Goal: Information Seeking & Learning: Check status

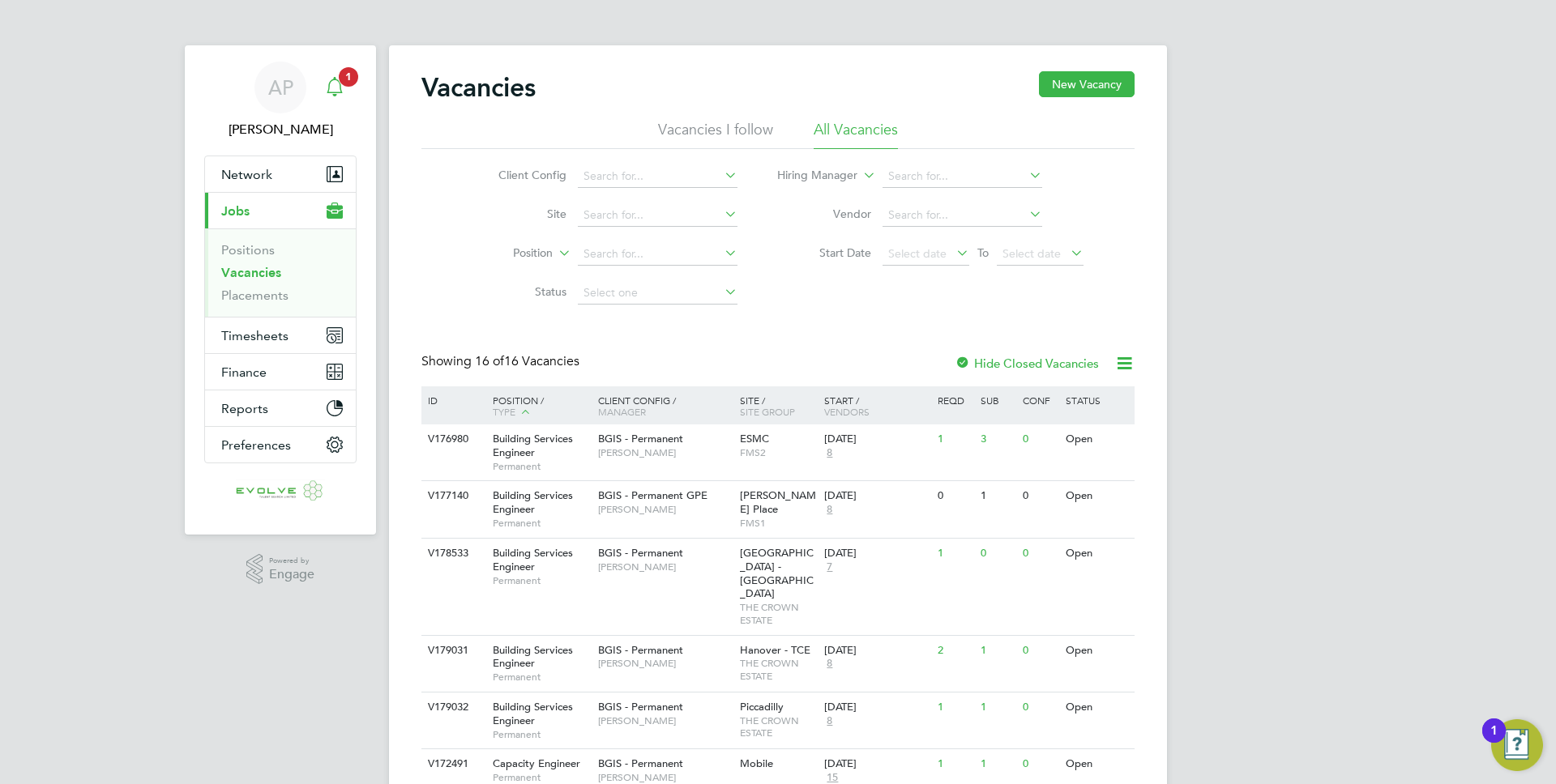
click at [335, 80] on icon "Main navigation" at bounding box center [334, 86] width 19 height 19
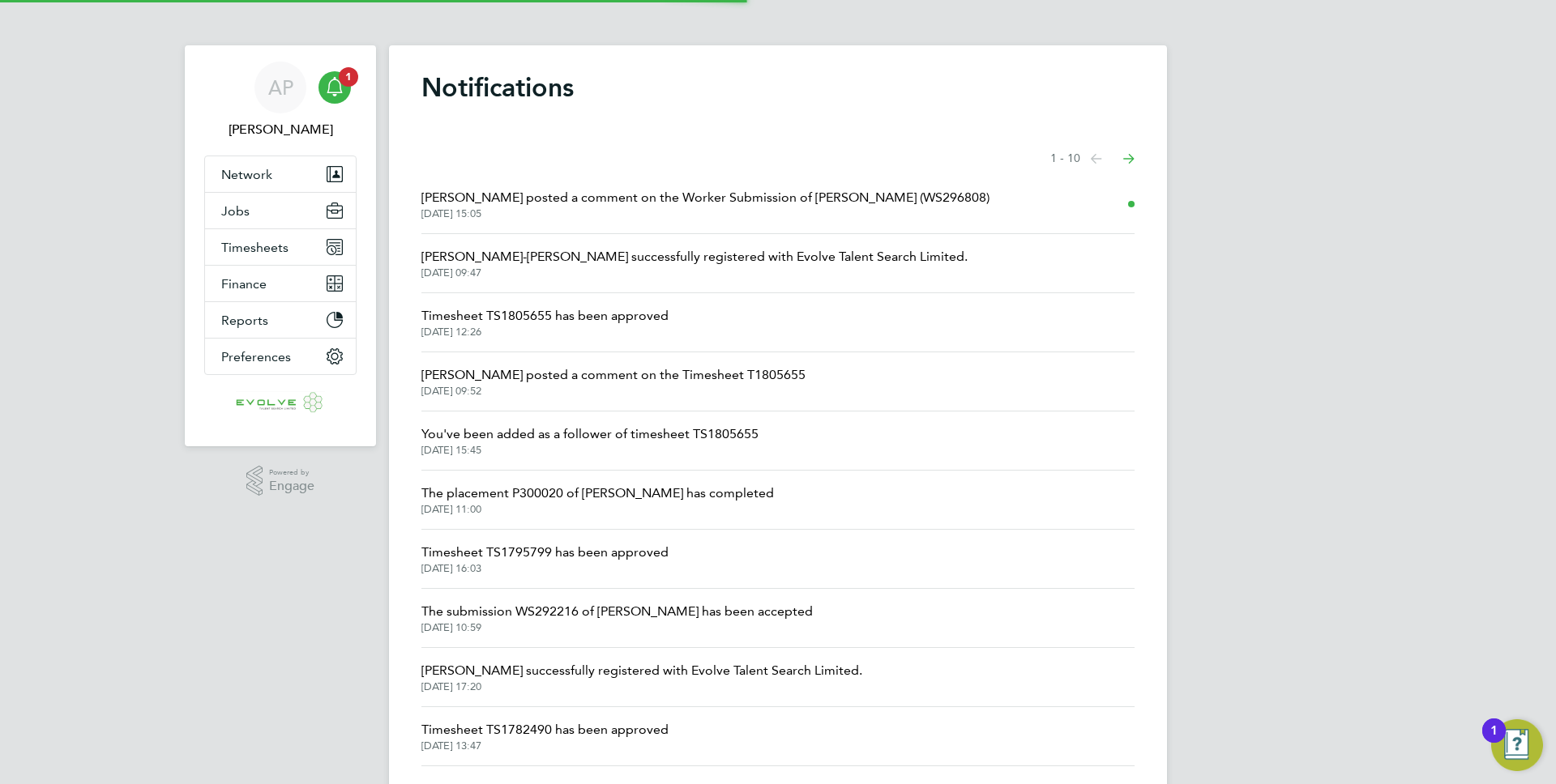
click at [585, 210] on span "[DATE] 15:05" at bounding box center [705, 214] width 568 height 13
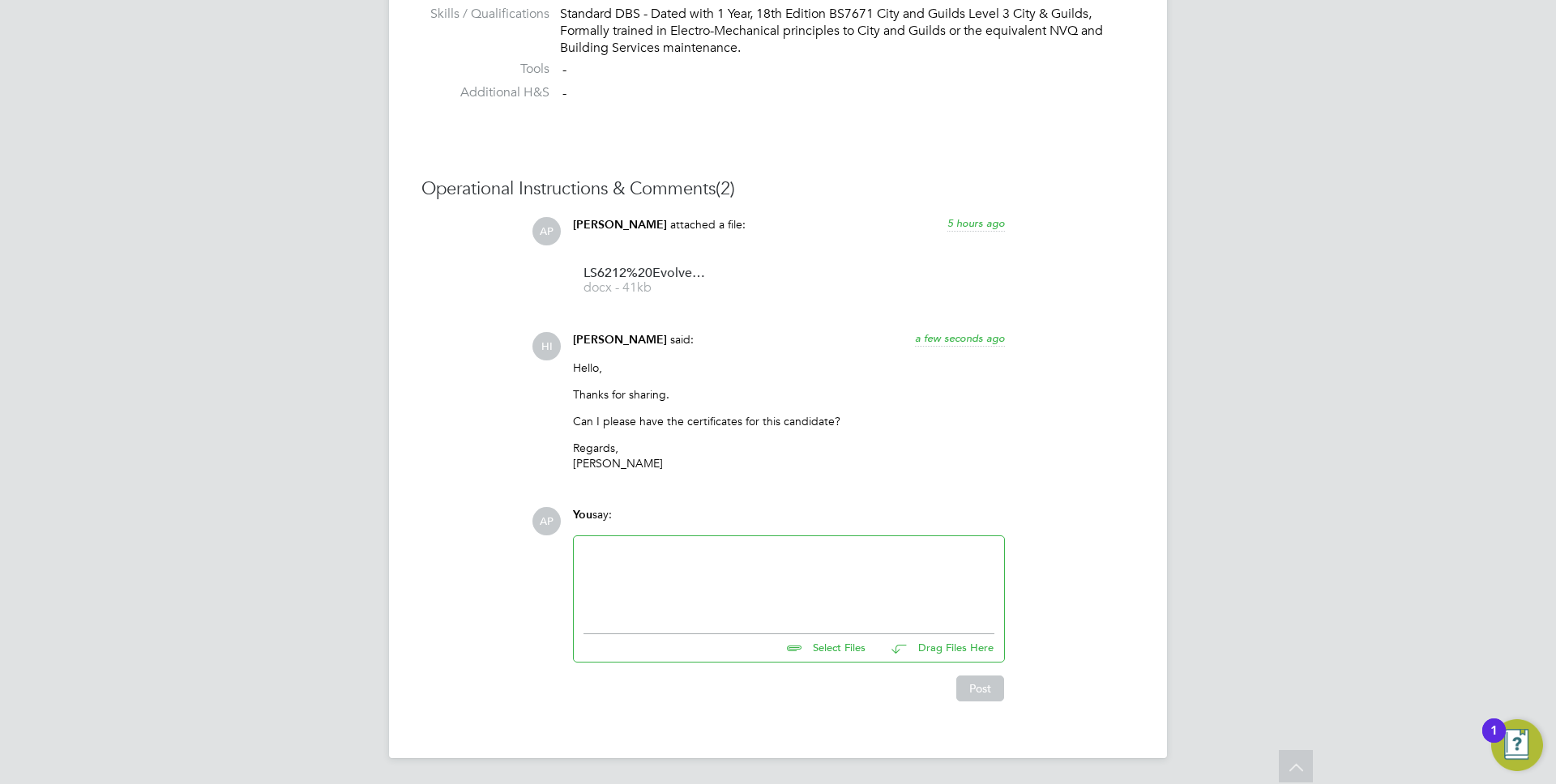
click at [605, 393] on p "Thanks for sharing." at bounding box center [788, 395] width 432 height 15
click at [598, 424] on p "Can I please have the certificates for this candidate?" at bounding box center [788, 422] width 432 height 15
click at [963, 430] on div "Hello, Thanks for sharing. Can I please have the certificates for this candidat…" at bounding box center [788, 422] width 432 height 122
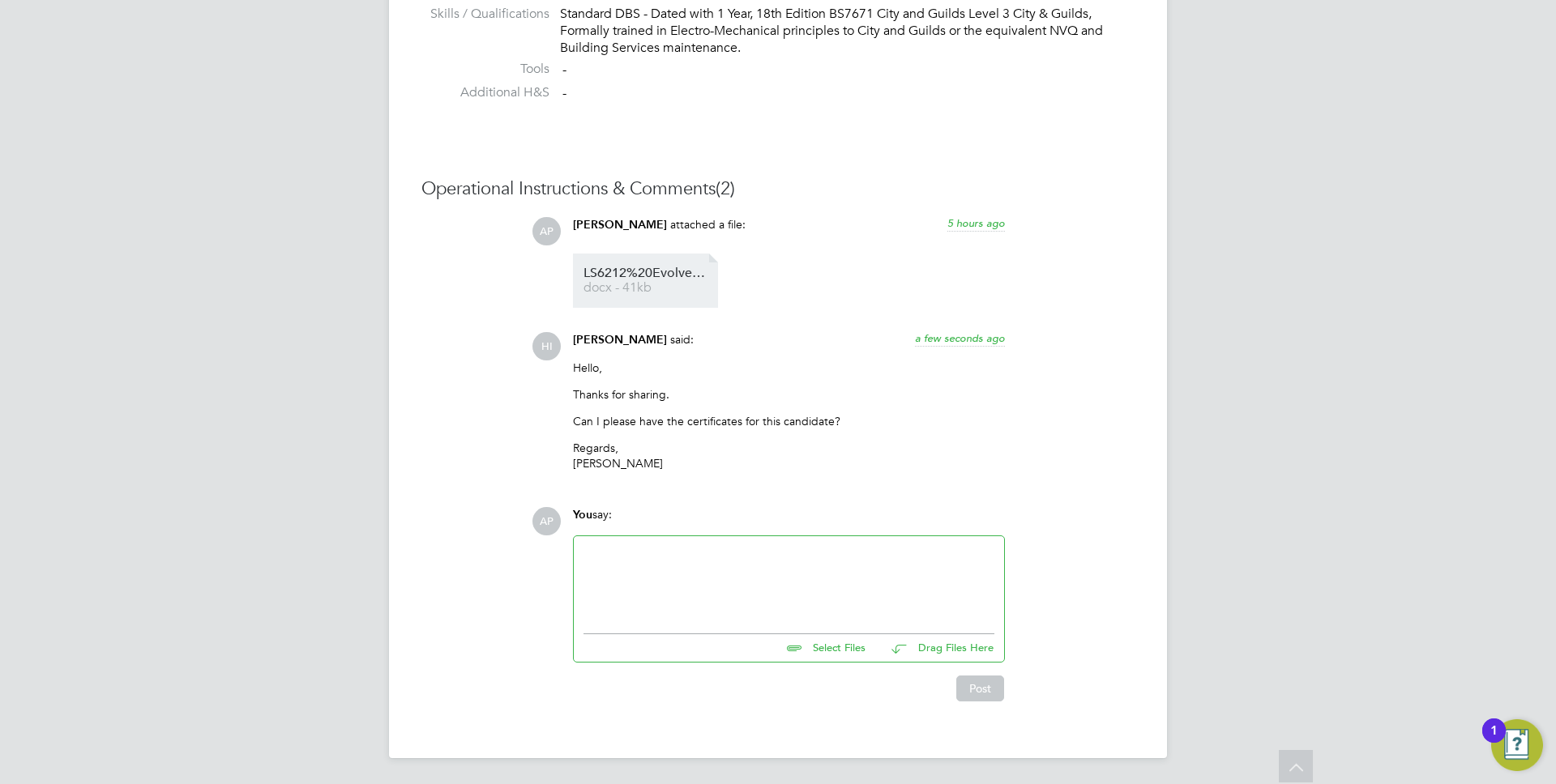
click at [676, 282] on span "docx - 41kb" at bounding box center [649, 288] width 130 height 12
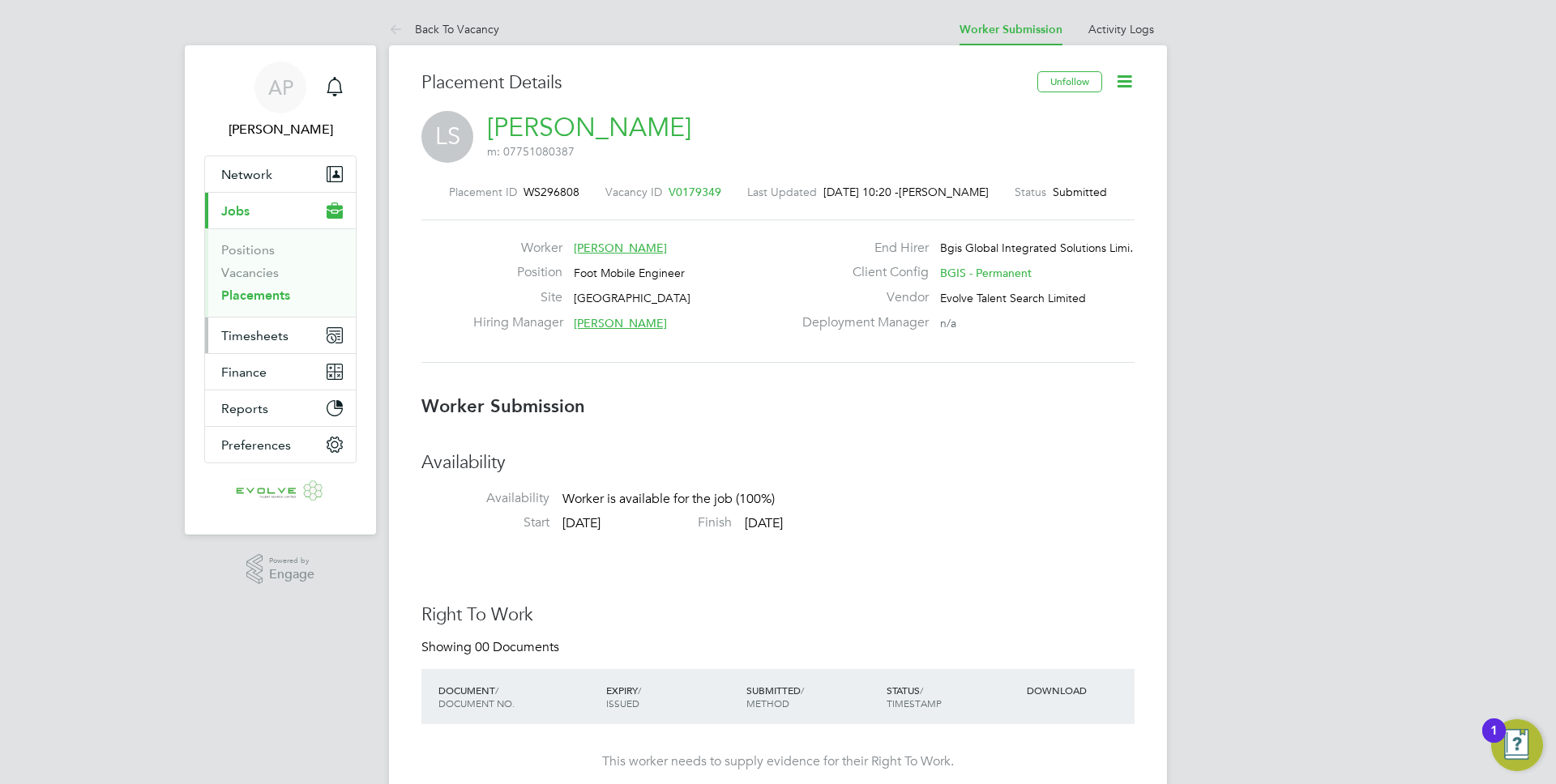
click at [276, 340] on span "Timesheets" at bounding box center [254, 336] width 67 height 16
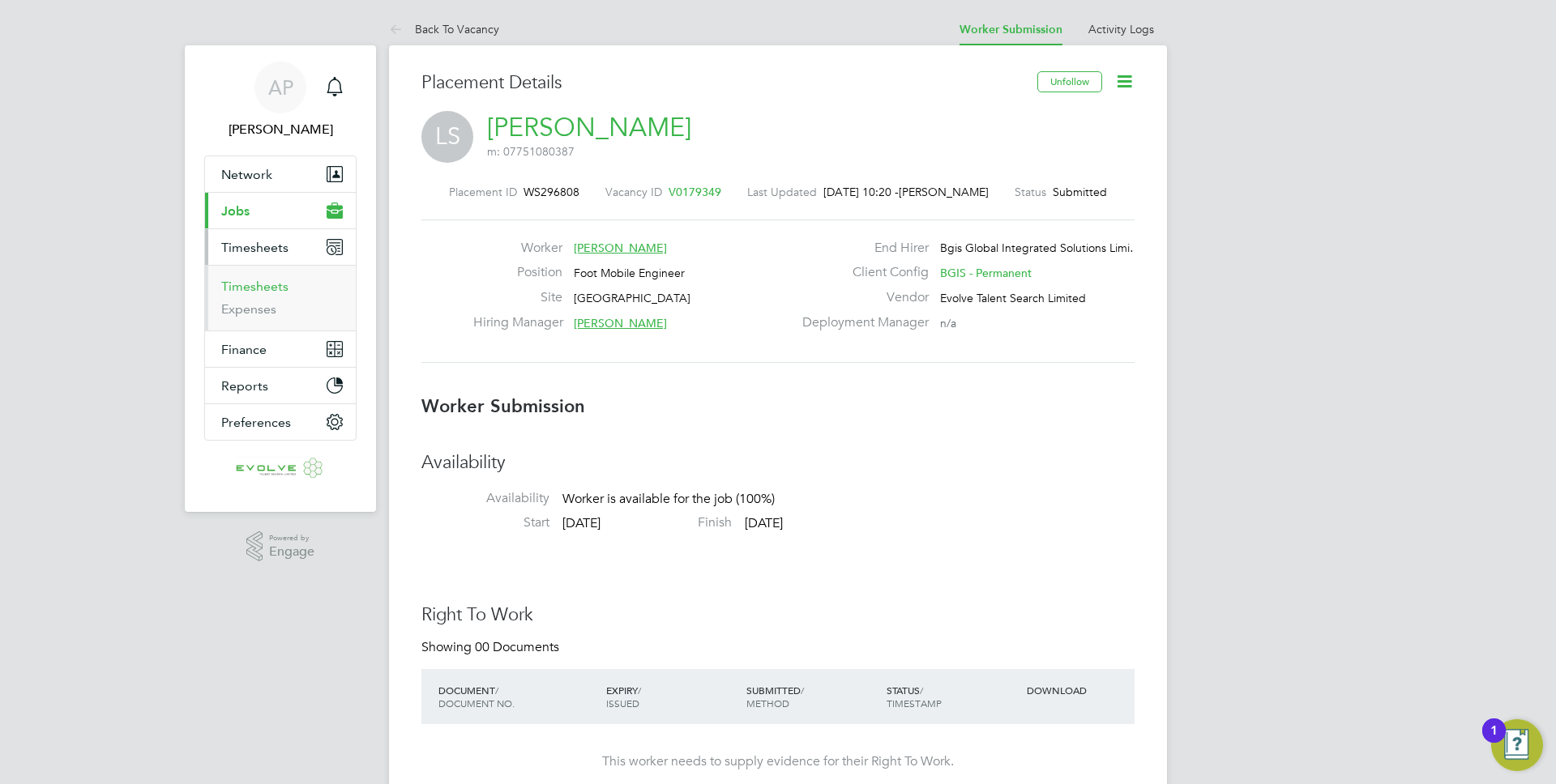
click at [265, 292] on link "Timesheets" at bounding box center [254, 286] width 67 height 16
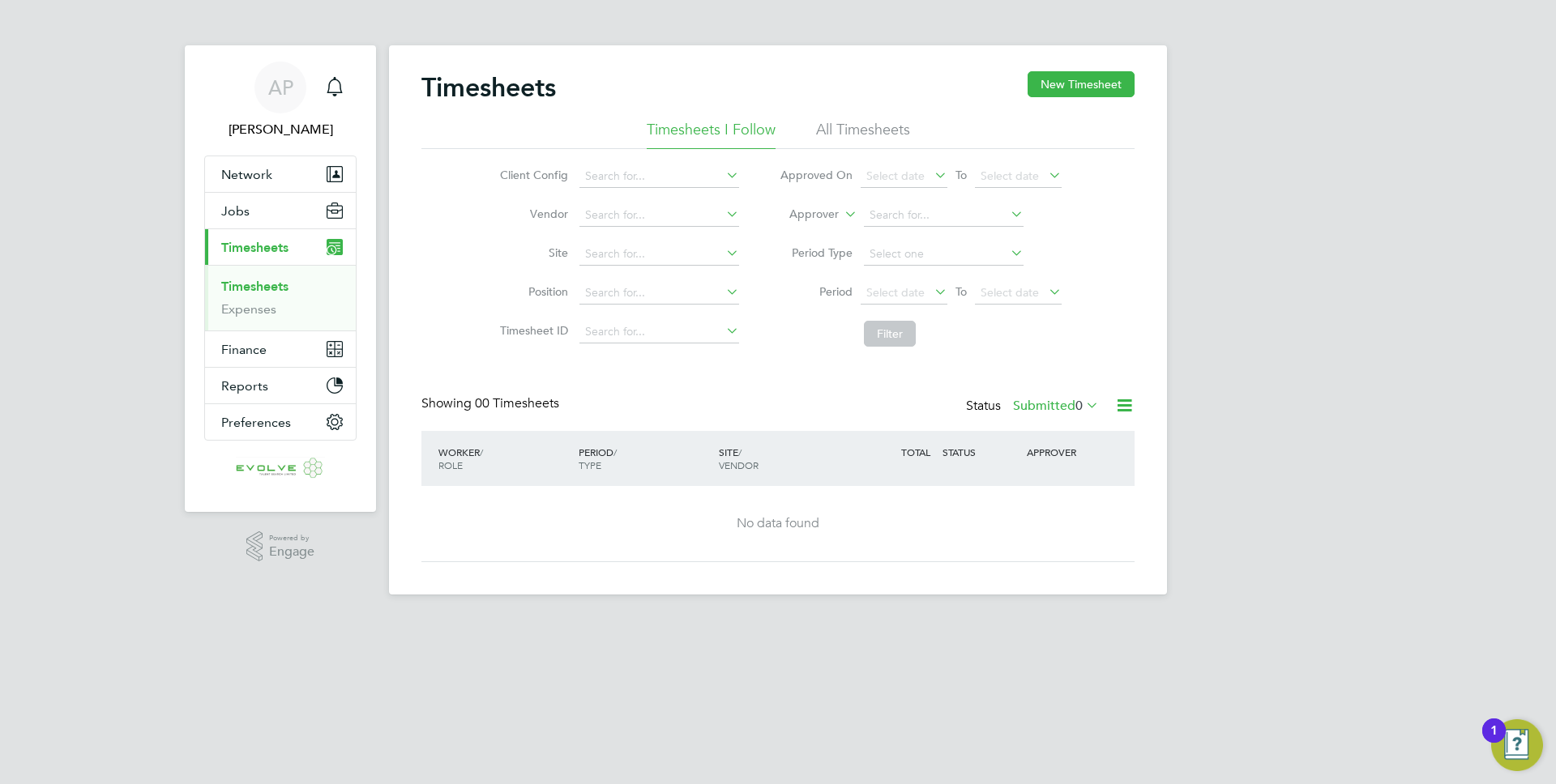
click at [254, 285] on link "Timesheets" at bounding box center [254, 286] width 67 height 16
click at [269, 218] on button "Jobs" at bounding box center [280, 210] width 151 height 36
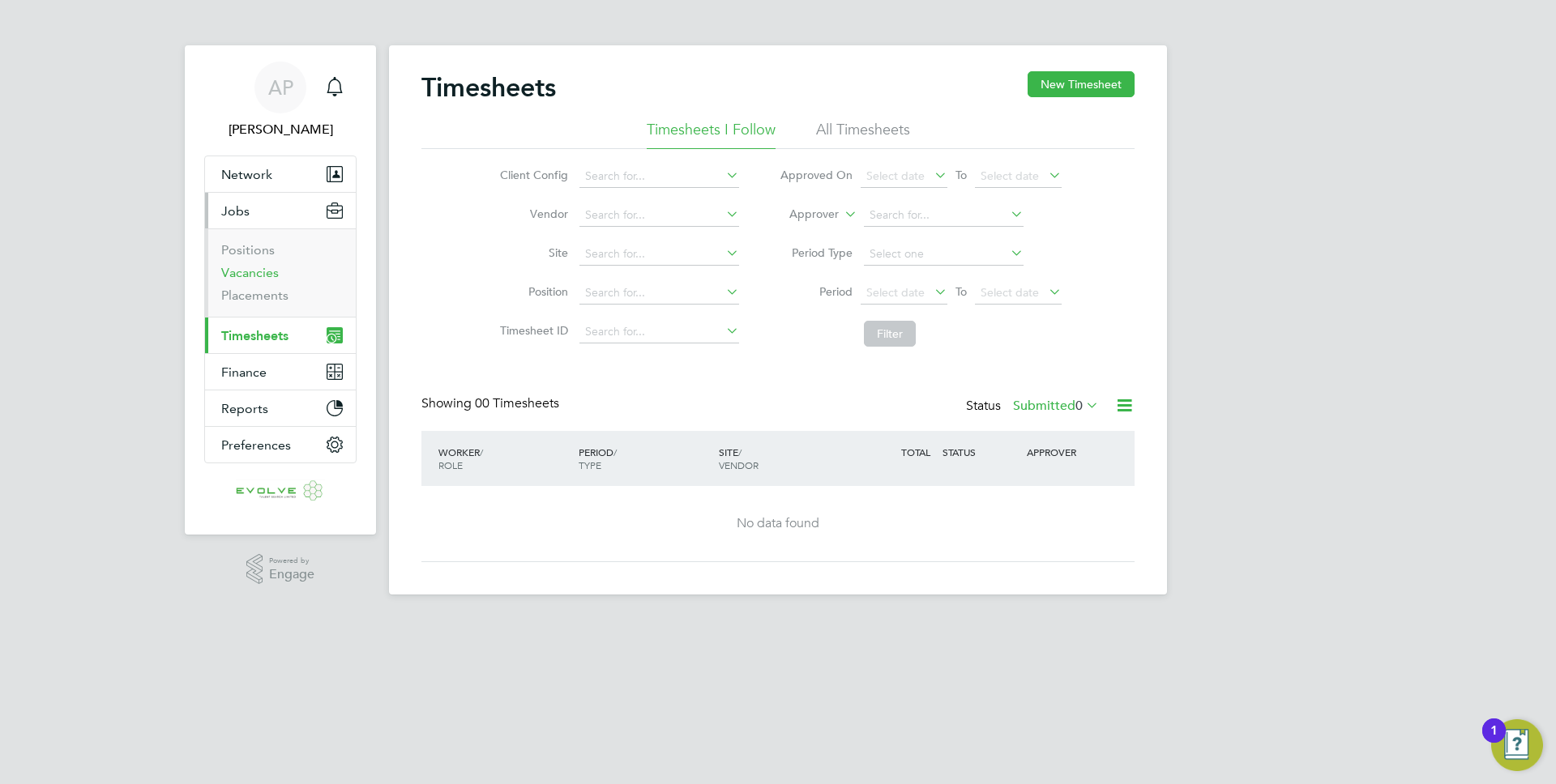
click at [256, 279] on link "Vacancies" at bounding box center [249, 273] width 57 height 16
